Goal: Information Seeking & Learning: Find specific page/section

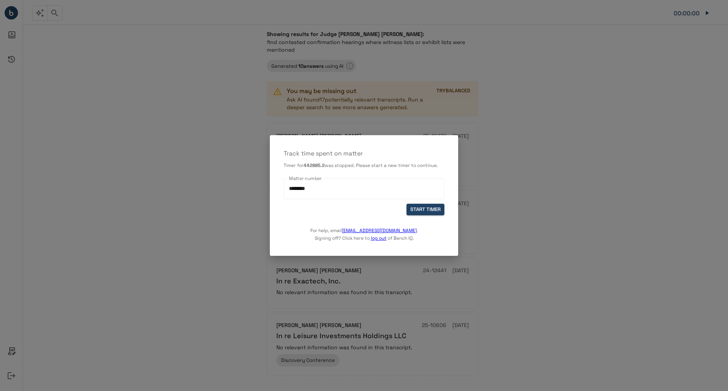
scroll to position [410, 0]
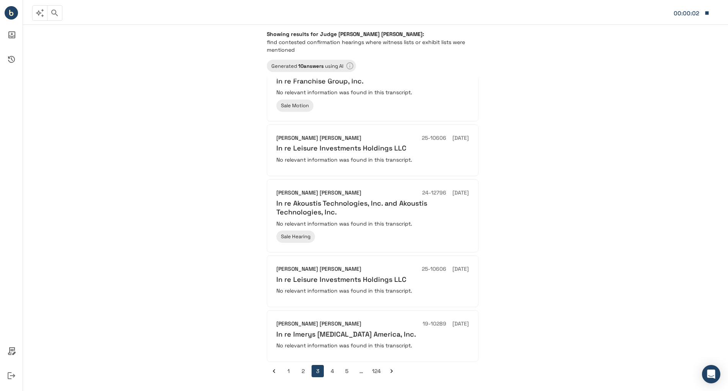
click at [287, 366] on button "1" at bounding box center [288, 371] width 12 height 12
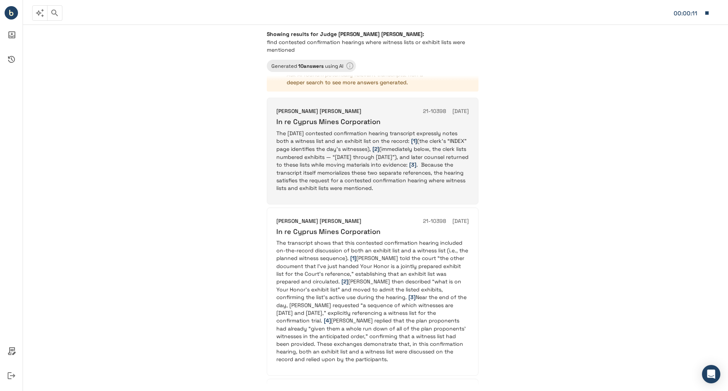
scroll to position [38, 0]
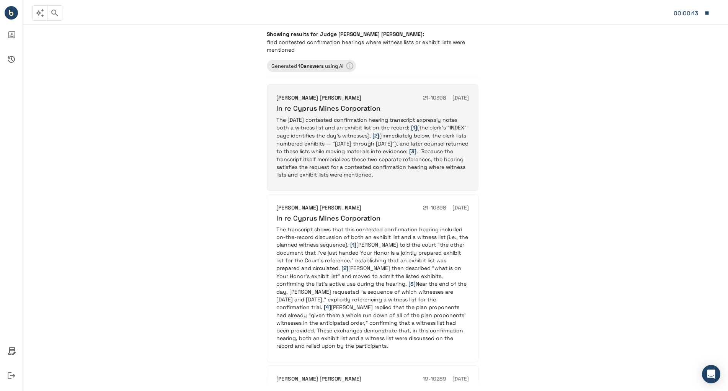
click at [436, 178] on p "The [DATE] contested confirmation hearing transcript expressly notes both a wit…" at bounding box center [372, 147] width 193 height 62
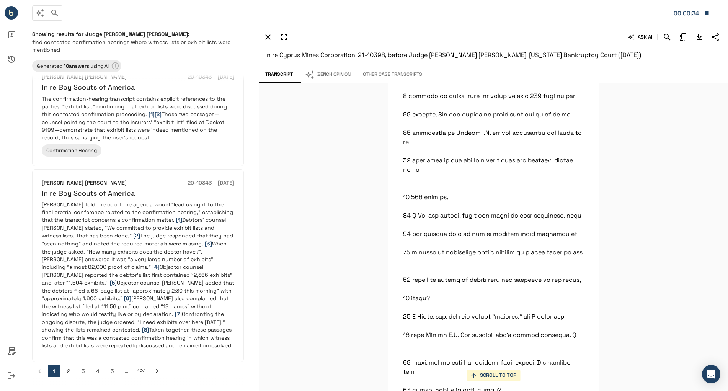
scroll to position [1322, 0]
click at [67, 372] on button "2" at bounding box center [68, 371] width 12 height 12
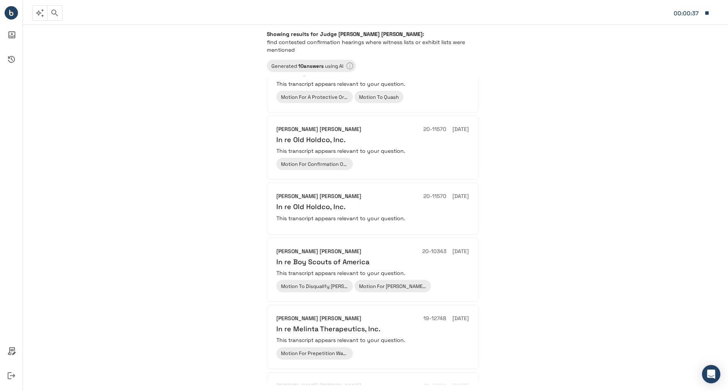
scroll to position [153, 0]
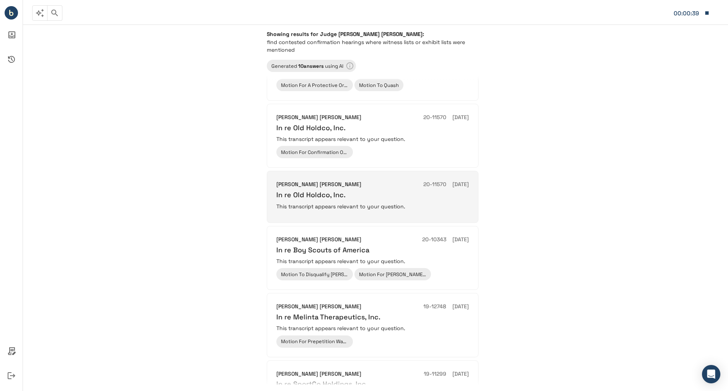
click at [383, 199] on h6 "In re Old Holdco, Inc." at bounding box center [372, 194] width 193 height 9
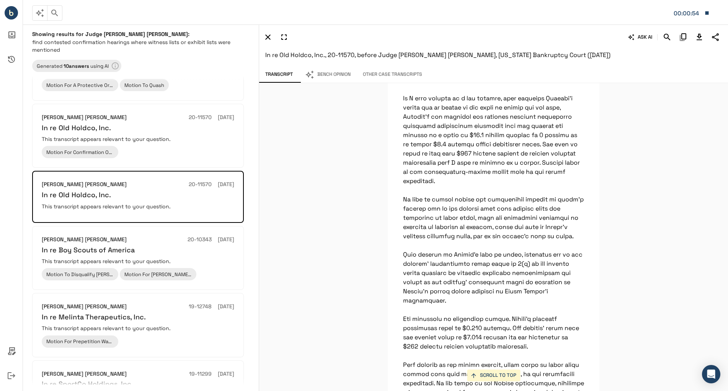
scroll to position [2526, 0]
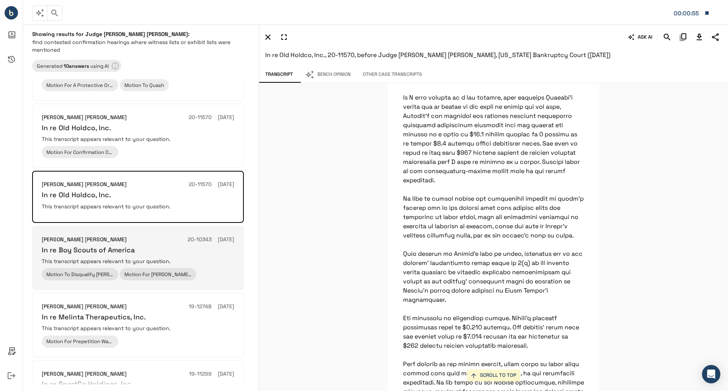
click at [173, 254] on h6 "In re Boy Scouts of America" at bounding box center [138, 249] width 193 height 9
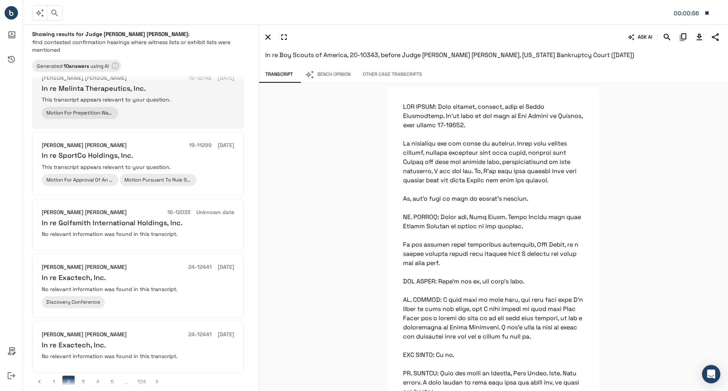
scroll to position [383, 0]
click at [179, 117] on div "[PERSON_NAME] [PERSON_NAME] 19-12748 [DATE] In re Melinta Therapeutics, Inc. Th…" at bounding box center [138, 95] width 193 height 45
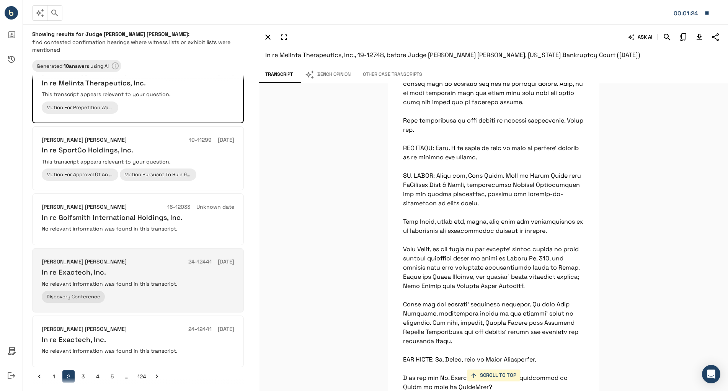
scroll to position [375, 0]
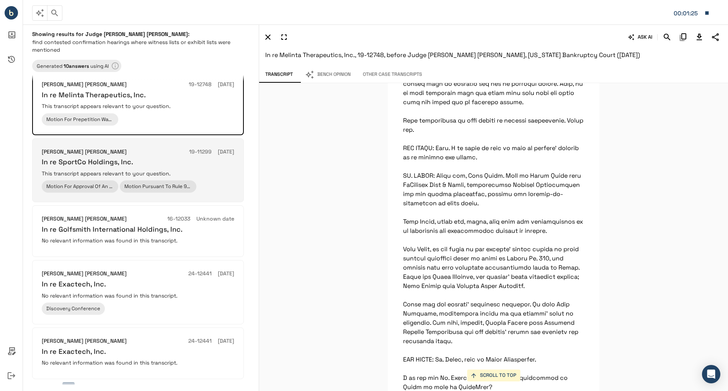
click at [223, 177] on p "This transcript appears relevant to your question." at bounding box center [138, 174] width 193 height 8
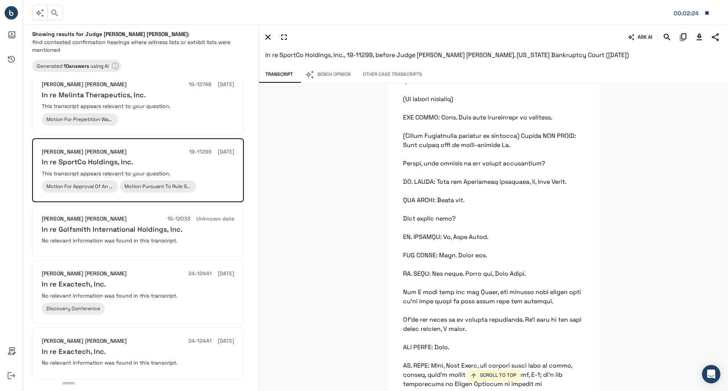
scroll to position [2679, 0]
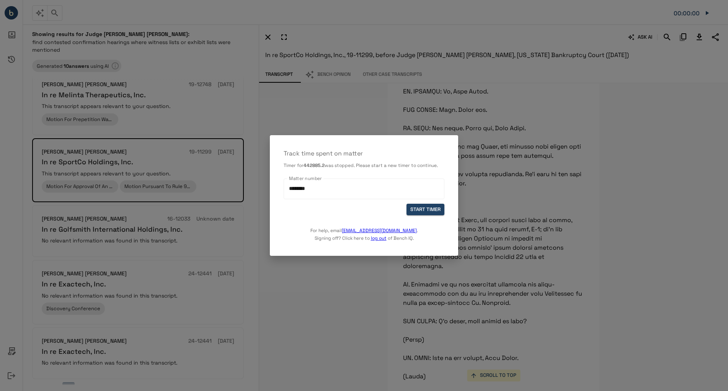
click at [674, 107] on div at bounding box center [364, 195] width 728 height 391
